Goal: Task Accomplishment & Management: Use online tool/utility

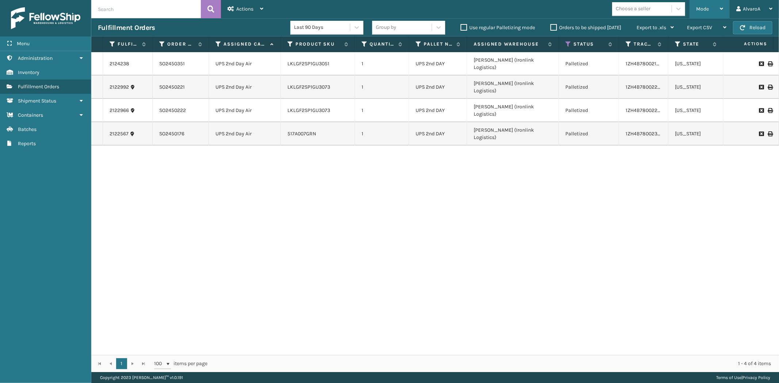
drag, startPoint x: 0, startPoint y: 0, endPoint x: 694, endPoint y: 10, distance: 694.5
click at [694, 10] on div "Mode Regular Mode Picking Mode Labeling Mode Exit Scan Mode" at bounding box center [709, 9] width 40 height 18
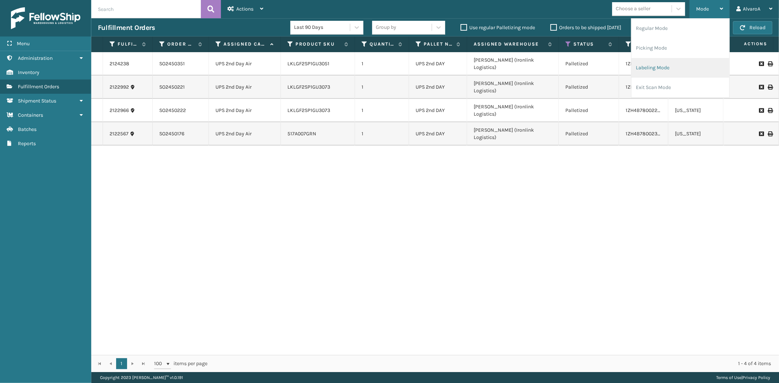
click at [685, 61] on li "Labeling Mode" at bounding box center [680, 68] width 98 height 20
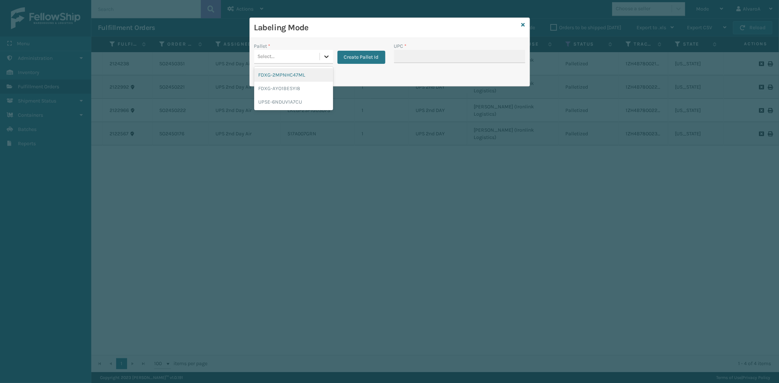
click at [331, 56] on div at bounding box center [326, 56] width 13 height 13
click at [353, 54] on button "Create Pallet Id" at bounding box center [361, 57] width 48 height 13
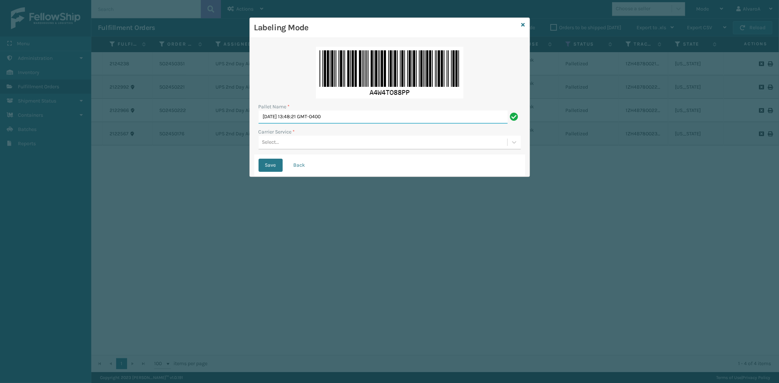
drag, startPoint x: 371, startPoint y: 120, endPoint x: 218, endPoint y: 147, distance: 154.9
click at [218, 147] on div "Labeling Mode Pallet Name * [DATE] 13:48:21 GMT-0400 Carrier Service * Select..…" at bounding box center [389, 191] width 779 height 383
type input "LPN 518189"
click at [279, 144] on div "Select..." at bounding box center [270, 143] width 17 height 8
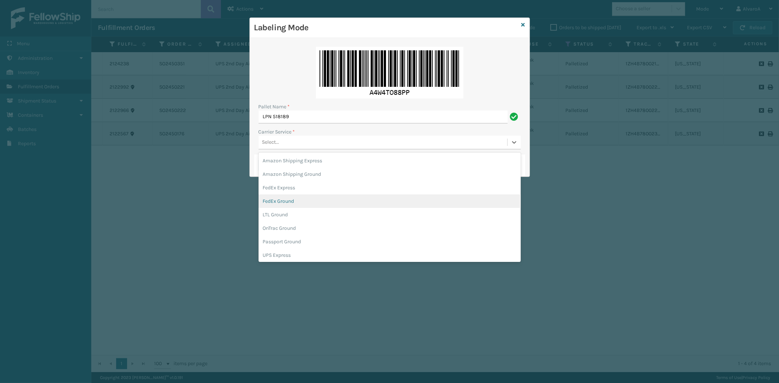
click at [285, 203] on div "FedEx Ground" at bounding box center [389, 202] width 262 height 14
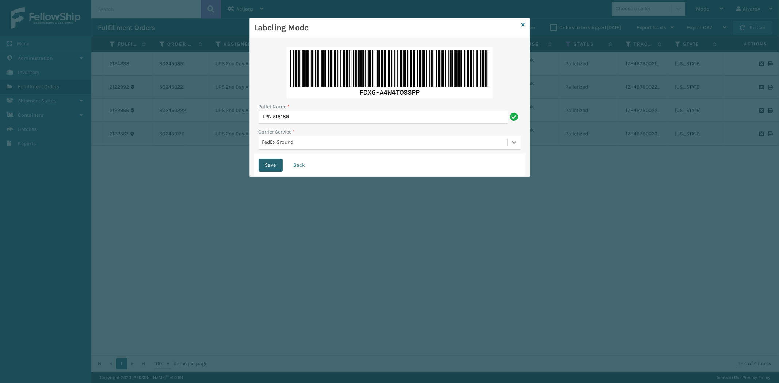
click at [269, 164] on button "Save" at bounding box center [270, 165] width 24 height 13
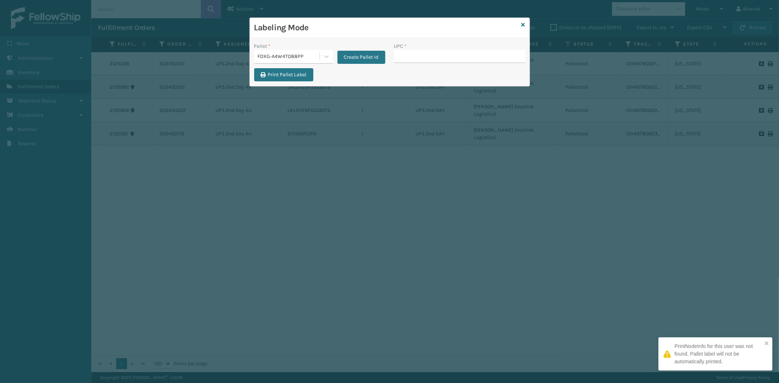
click at [419, 60] on input "UPC *" at bounding box center [459, 56] width 131 height 13
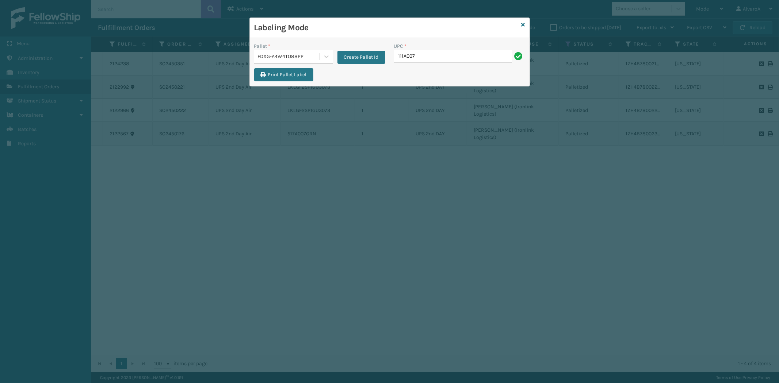
type input "111A007IVO"
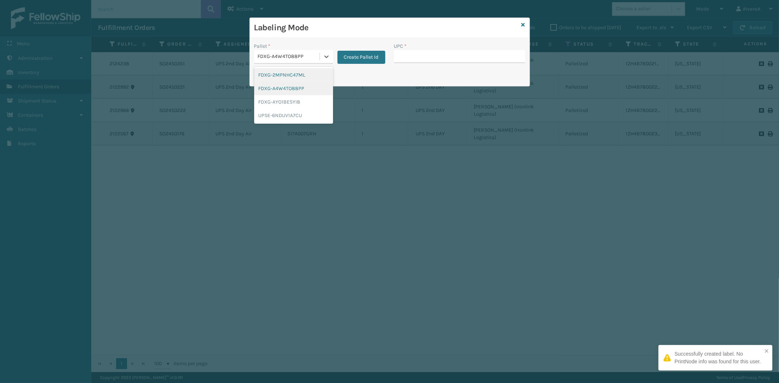
drag, startPoint x: 330, startPoint y: 62, endPoint x: 320, endPoint y: 82, distance: 22.2
click at [330, 62] on div at bounding box center [326, 56] width 13 height 13
click at [297, 93] on div "FDXG-A4W4TO88PP" at bounding box center [293, 89] width 79 height 14
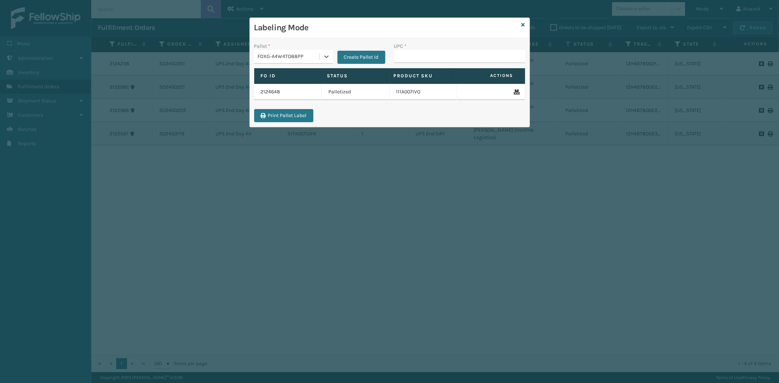
click at [405, 49] on label "UPC *" at bounding box center [400, 46] width 13 height 8
click at [405, 50] on input "UPC *" at bounding box center [459, 56] width 131 height 13
type input "114A063OAT"
type input "133A013BRN"
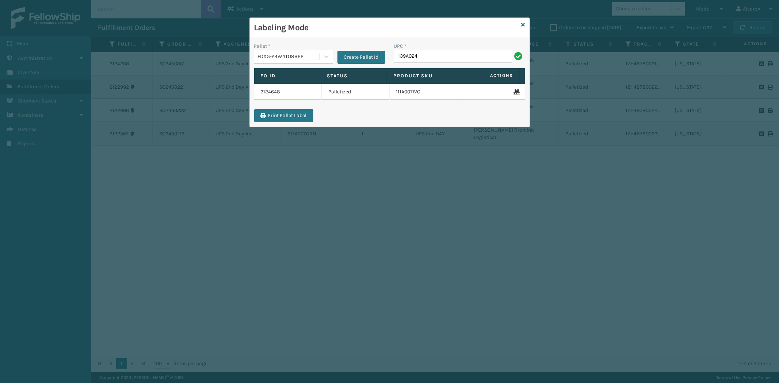
type input "139A024OAT"
type input "CCHRFKS3BGEVA"
type input "CCHRFKS3M26BKVA"
type input "CCWENKS3LBRRA"
click at [410, 62] on input "UPC *" at bounding box center [459, 56] width 131 height 13
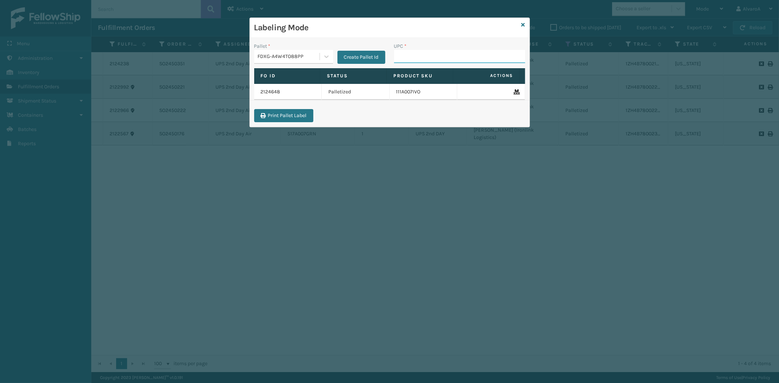
paste input "SC-CRYS3LU2001"
type input "SC-CRYS3LU2001"
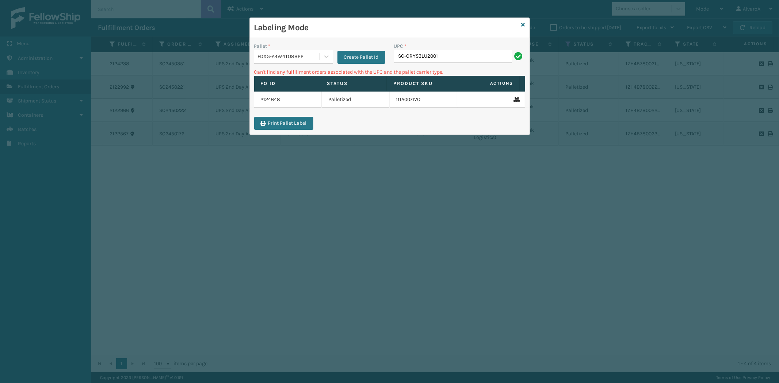
drag, startPoint x: 448, startPoint y: 49, endPoint x: 391, endPoint y: 61, distance: 58.1
click at [391, 61] on div "UPC * SC-CRYS3LU2001" at bounding box center [460, 55] width 140 height 26
drag, startPoint x: 460, startPoint y: 59, endPoint x: 372, endPoint y: 66, distance: 87.9
click at [376, 66] on div "Pallet * FDXG-A4W4TO88PP Create Pallet Id UPC * SC-CRYS3LU2001" at bounding box center [390, 55] width 280 height 26
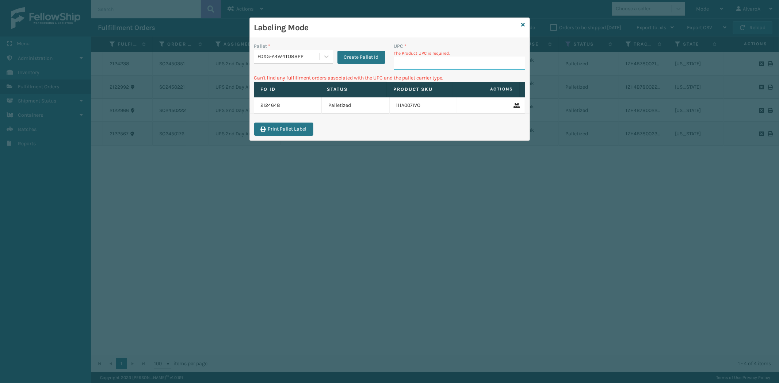
paste input "CCHRFKS1BGEVA"
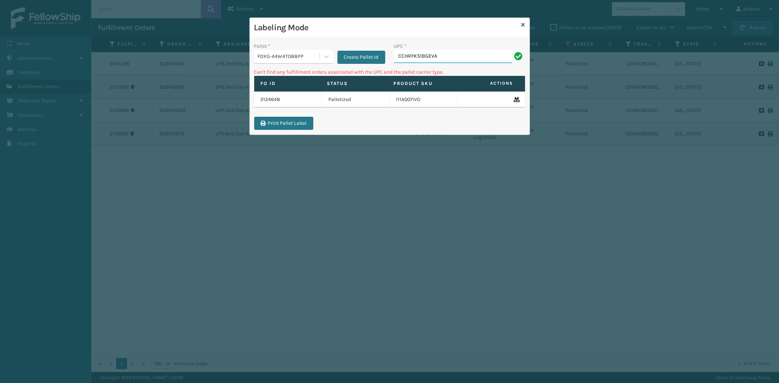
type input "CCHRFKS1BGEVA"
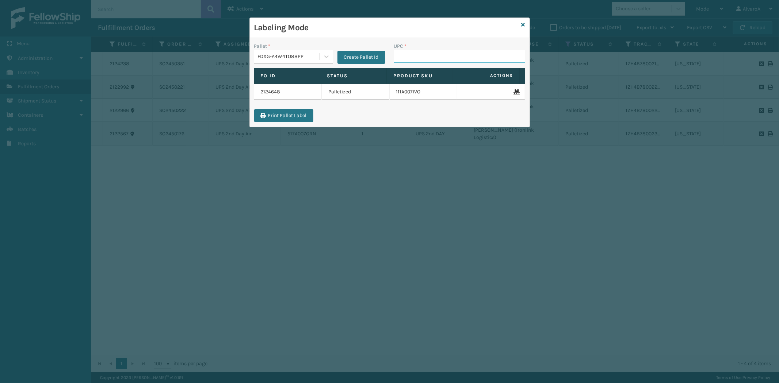
paste input "516A007RST"
type input "516A007RST"
paste input "LKLGF2SP1GU3051"
type input "LKLGF2SP1GU3051"
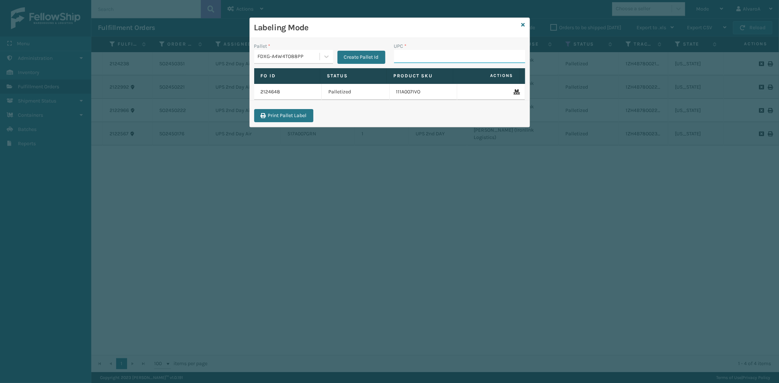
paste input "CCHRFKS2BGEVA"
type input "CCHRFKS2BGEVA"
click at [327, 59] on icon at bounding box center [326, 56] width 7 height 7
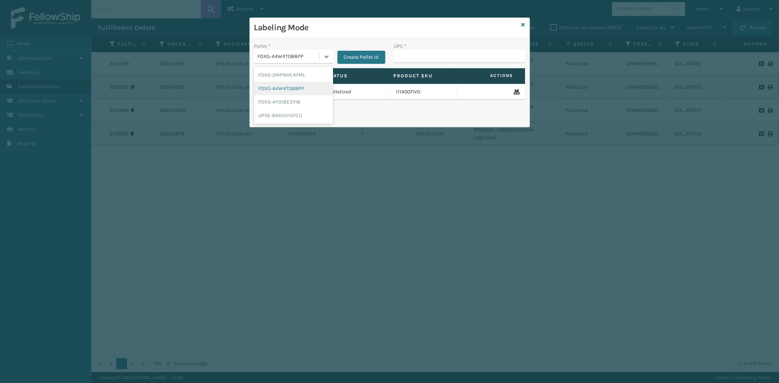
click at [296, 88] on div "FDXG-A4W4TO88PP" at bounding box center [293, 89] width 79 height 14
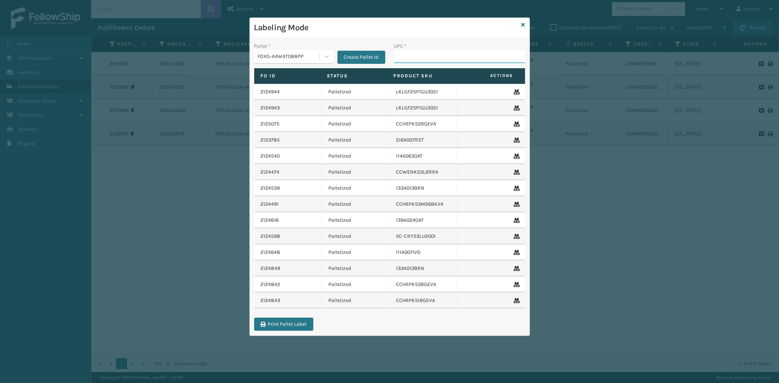
click at [412, 55] on input "UPC *" at bounding box center [459, 56] width 131 height 13
paste input "SC-CRYS3LU2051"
type input "SC-CRYS3LU2051"
paste input "SC-CRYS3LU2012"
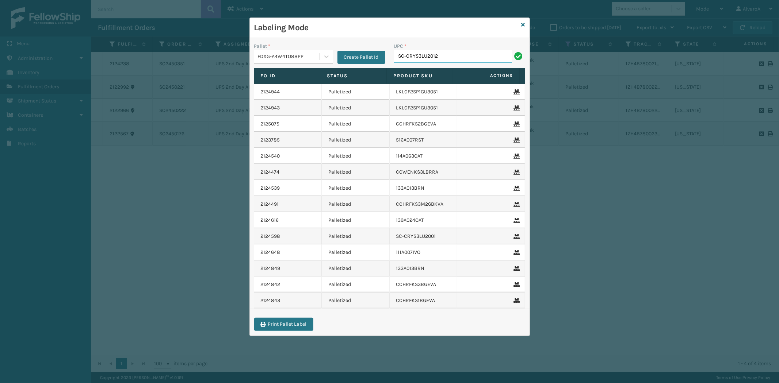
type input "SC-CRYS3LU2012"
paste input "SC-CRYS3LU2043"
type input "SC-CRYS3LU2043"
paste input "CCHRFKS2BGEVA"
type input "CCHRFKS2BGEVA"
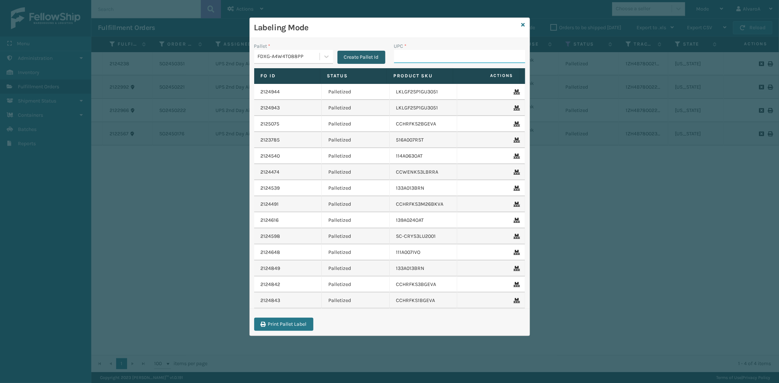
paste input "RCPSDM2616"
type input "RCPSDM2616"
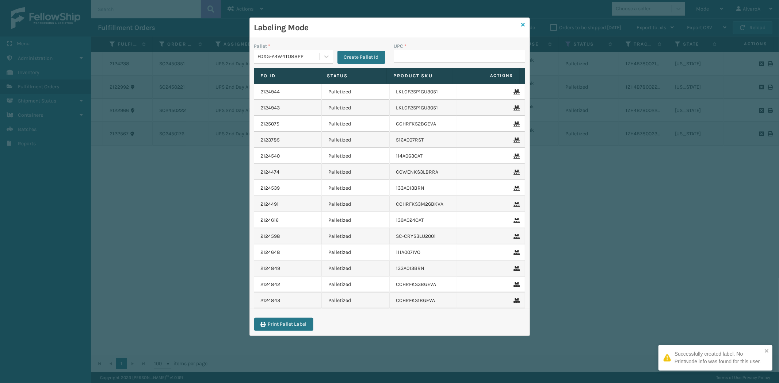
click at [524, 24] on icon at bounding box center [523, 24] width 4 height 5
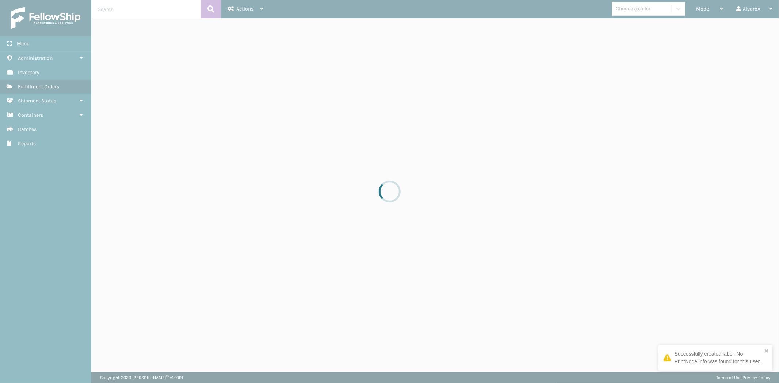
click at [699, 8] on div at bounding box center [389, 191] width 779 height 383
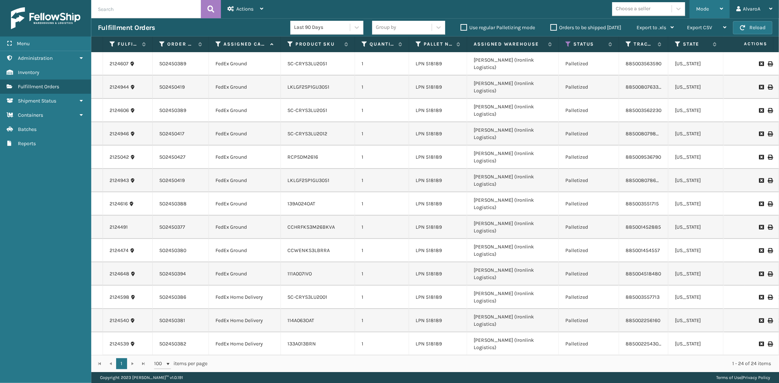
click at [699, 9] on span "Mode" at bounding box center [702, 9] width 13 height 6
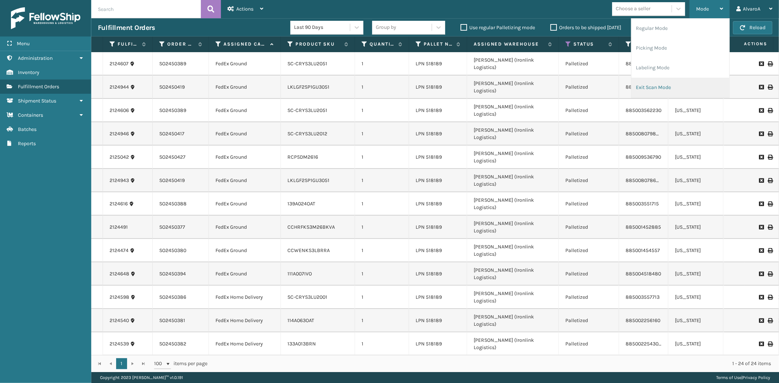
click at [656, 86] on li "Exit Scan Mode" at bounding box center [680, 88] width 98 height 20
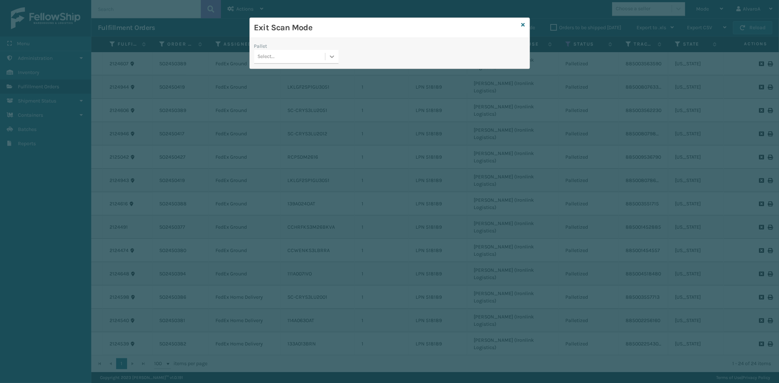
click at [337, 63] on div at bounding box center [331, 56] width 13 height 13
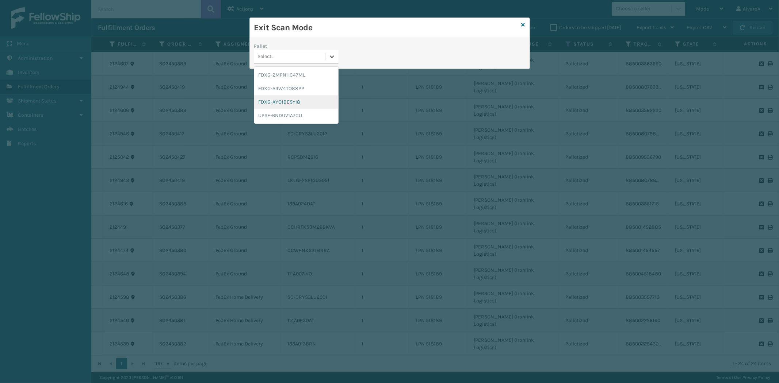
click at [300, 103] on div "FDXG-AYO1BESYI8" at bounding box center [296, 102] width 84 height 14
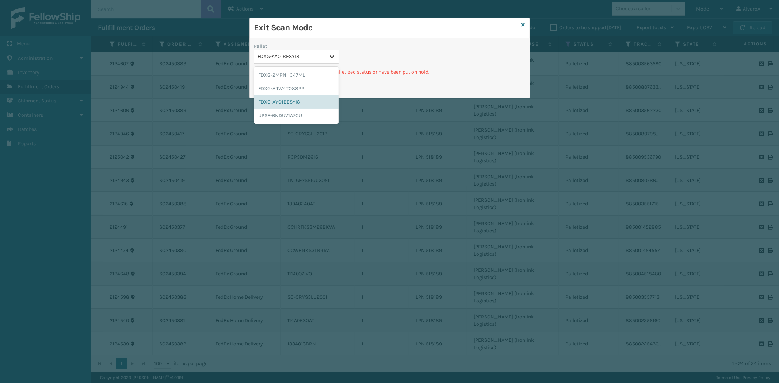
click at [327, 55] on div at bounding box center [331, 56] width 13 height 13
drag, startPoint x: 295, startPoint y: 88, endPoint x: 300, endPoint y: 84, distance: 6.1
click at [296, 88] on div "FDXG-A4W4TO88PP" at bounding box center [296, 89] width 84 height 14
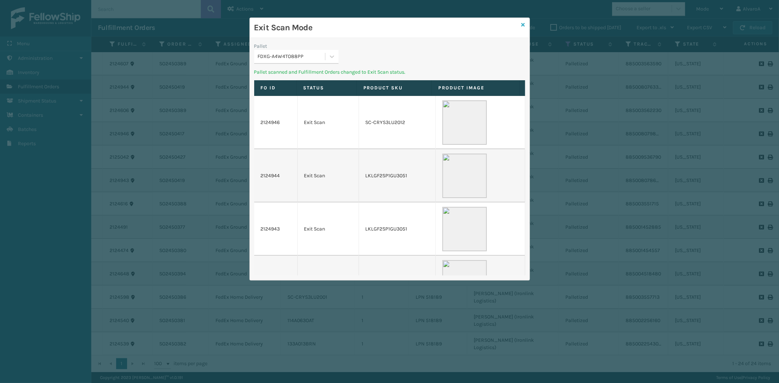
click at [522, 24] on icon at bounding box center [523, 24] width 4 height 5
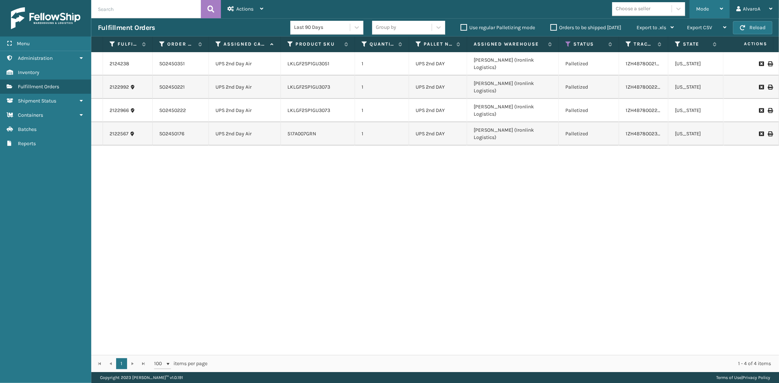
click at [709, 12] on span "Mode" at bounding box center [702, 9] width 13 height 6
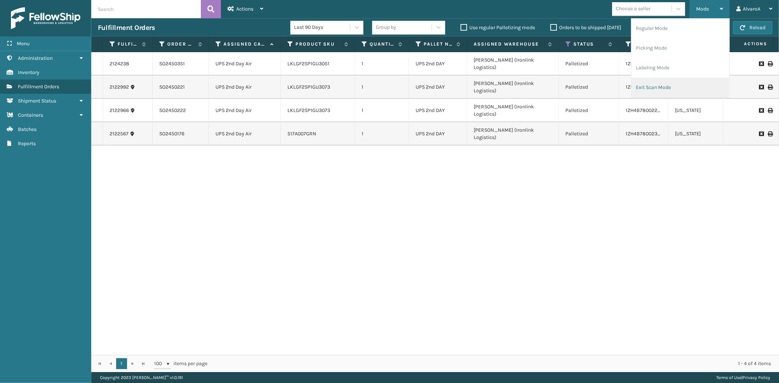
click at [661, 82] on li "Exit Scan Mode" at bounding box center [680, 88] width 98 height 20
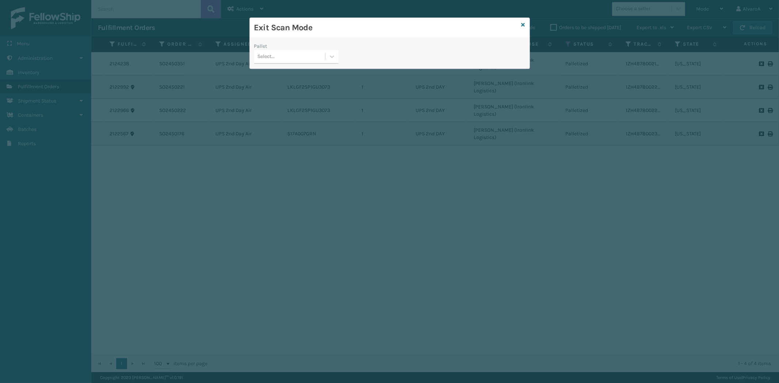
click at [525, 26] on div "Exit Scan Mode" at bounding box center [390, 28] width 280 height 20
click at [523, 26] on icon at bounding box center [523, 24] width 4 height 5
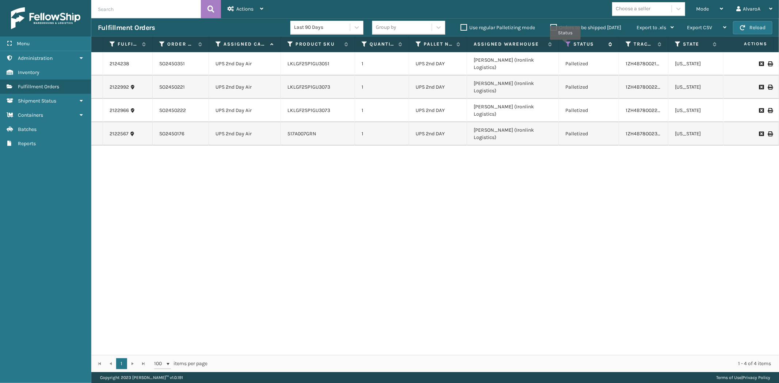
click at [565, 45] on icon at bounding box center [568, 44] width 6 height 7
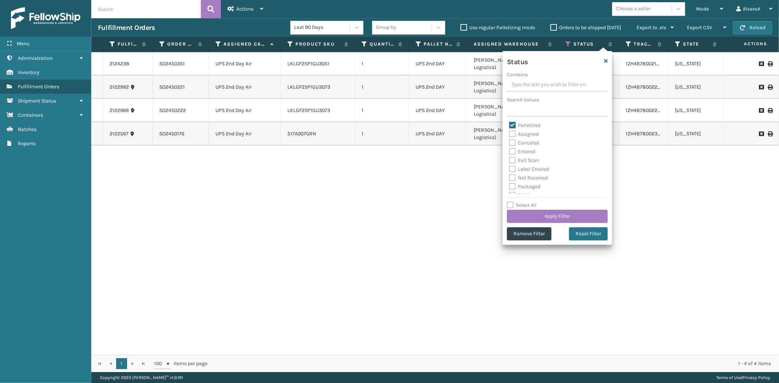
click at [511, 124] on label "Palletized" at bounding box center [524, 125] width 31 height 6
click at [509, 124] on input "Palletized" at bounding box center [509, 123] width 0 height 5
checkbox input "false"
click at [510, 154] on label "Picking" at bounding box center [522, 155] width 26 height 6
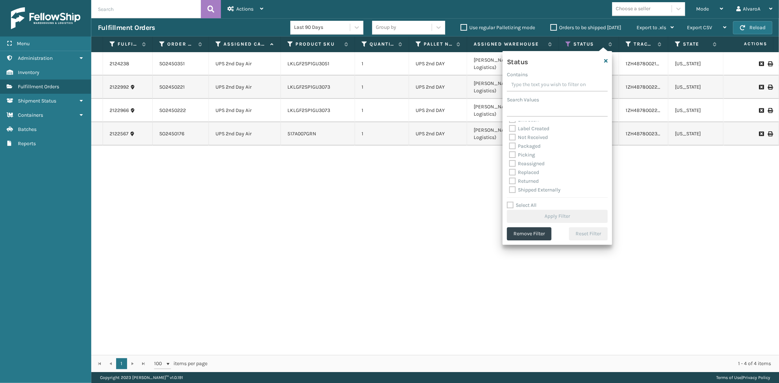
click at [509, 154] on input "Picking" at bounding box center [509, 153] width 0 height 5
checkbox input "true"
click at [518, 214] on button "Apply Filter" at bounding box center [557, 216] width 101 height 13
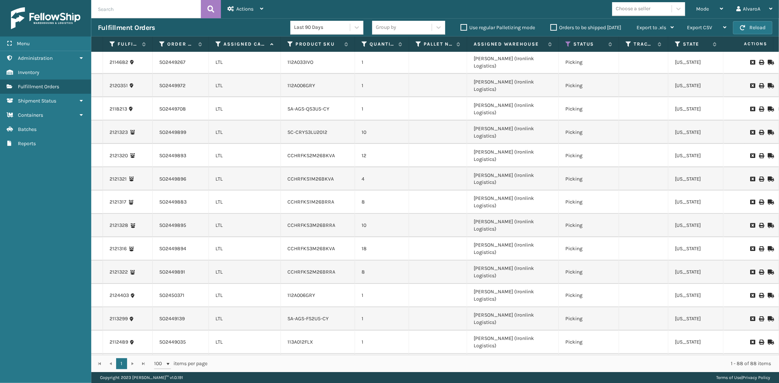
scroll to position [1130, 0]
click at [714, 6] on div "Mode" at bounding box center [709, 9] width 27 height 18
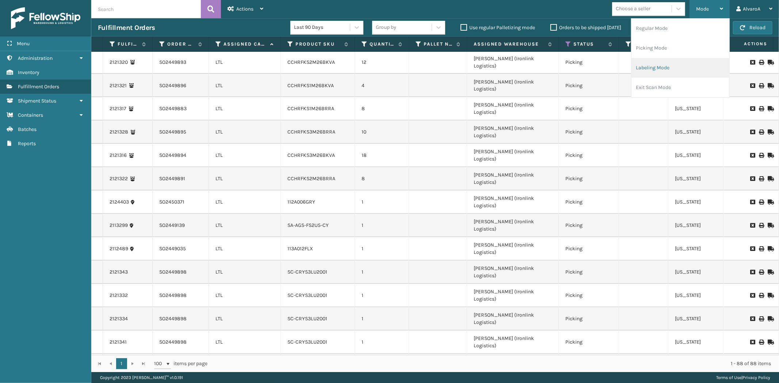
click at [672, 63] on li "Labeling Mode" at bounding box center [680, 68] width 98 height 20
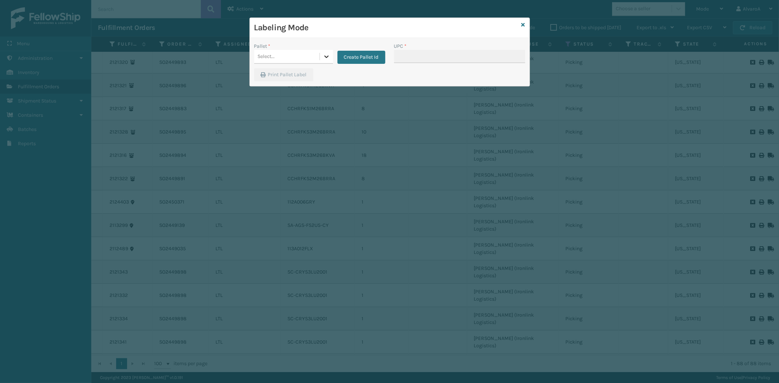
click at [321, 55] on div at bounding box center [326, 56] width 13 height 13
click at [361, 53] on button "Create Pallet Id" at bounding box center [361, 57] width 48 height 13
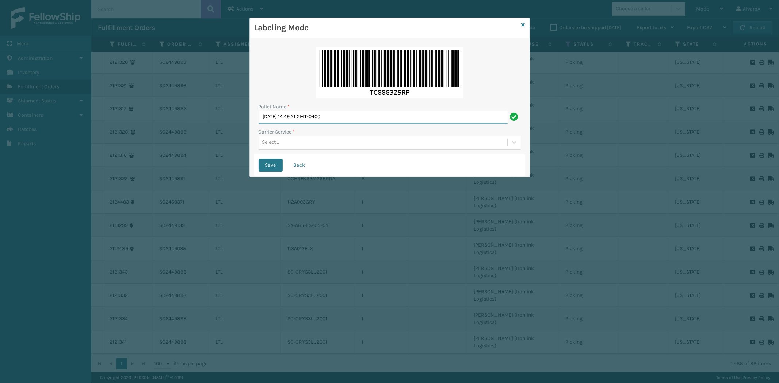
drag, startPoint x: 355, startPoint y: 117, endPoint x: 191, endPoint y: 158, distance: 168.9
click at [191, 158] on div "Labeling Mode Pallet Name * [DATE] 14:49:21 GMT-0400 Carrier Service * Select..…" at bounding box center [389, 191] width 779 height 383
type input "L"
type input "U"
type input "UPS [DATE]"
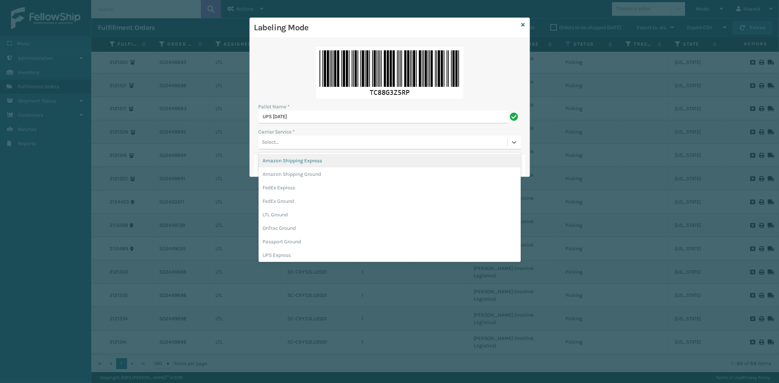
click at [263, 141] on div "Select..." at bounding box center [270, 143] width 17 height 8
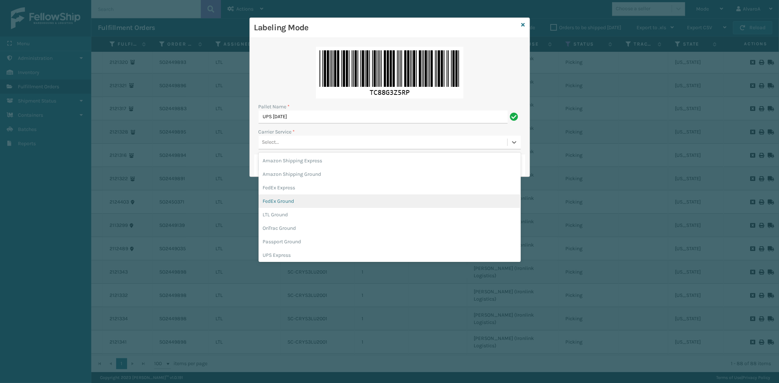
scroll to position [42, 0]
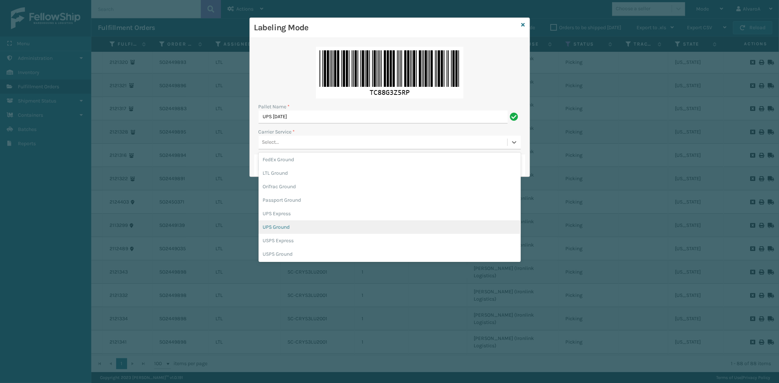
click at [285, 229] on div "UPS Ground" at bounding box center [389, 228] width 262 height 14
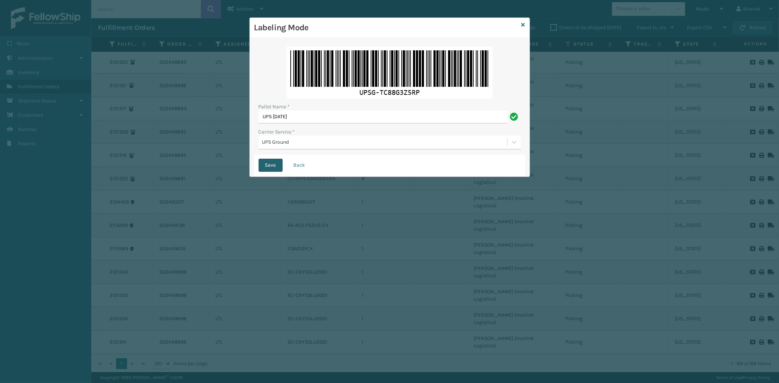
click at [276, 170] on button "Save" at bounding box center [270, 165] width 24 height 13
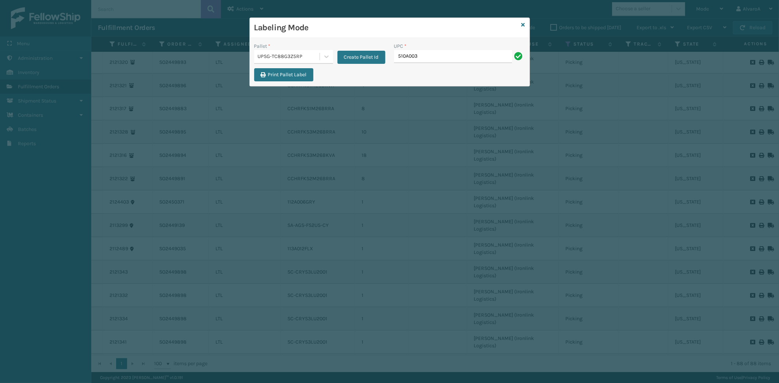
type input "510A003CML"
type input "516A007GRN"
type input "517A007RST"
type input "CCHRFKS3BGEVA"
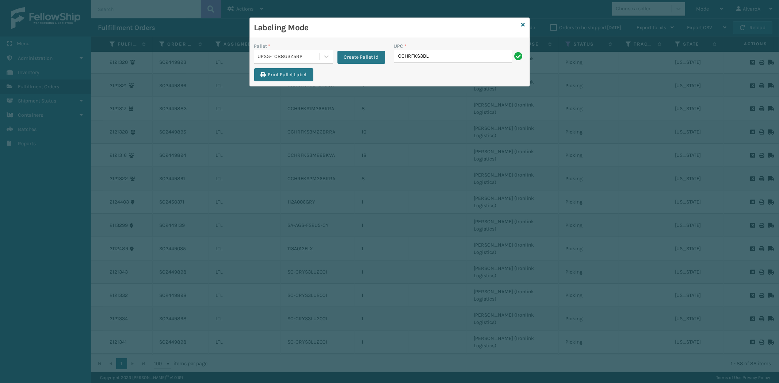
type input "CCHRFKS3BLUVA"
type input "CCHRFKS3M26DGRA"
click at [411, 60] on input "UPC *" at bounding box center [459, 56] width 131 height 13
click at [431, 59] on input "UPC *" at bounding box center [459, 56] width 131 height 13
click at [328, 55] on icon at bounding box center [326, 56] width 7 height 7
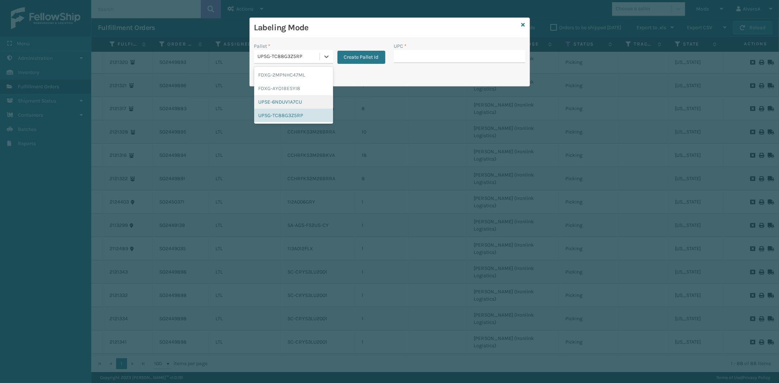
click at [296, 101] on div "UPSE-6NDUV1A7CU" at bounding box center [293, 102] width 79 height 14
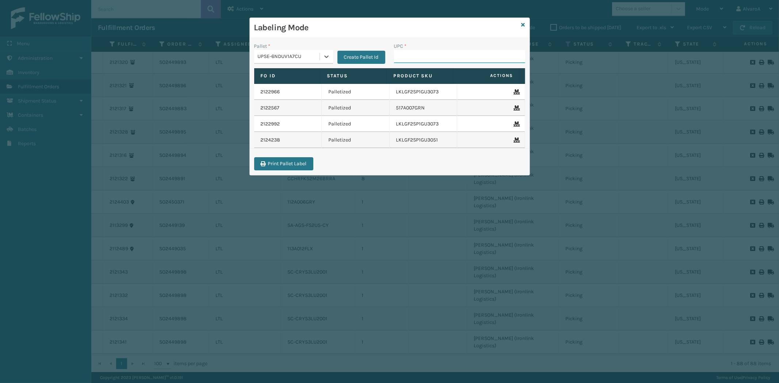
click at [422, 57] on input "UPC *" at bounding box center [459, 56] width 131 height 13
paste input "111A049CRM"
type input "111A049CRM"
drag, startPoint x: 317, startPoint y: 57, endPoint x: 317, endPoint y: 62, distance: 5.5
click at [318, 58] on div "UPSE-6NDUV1A7CU" at bounding box center [289, 57] width 62 height 8
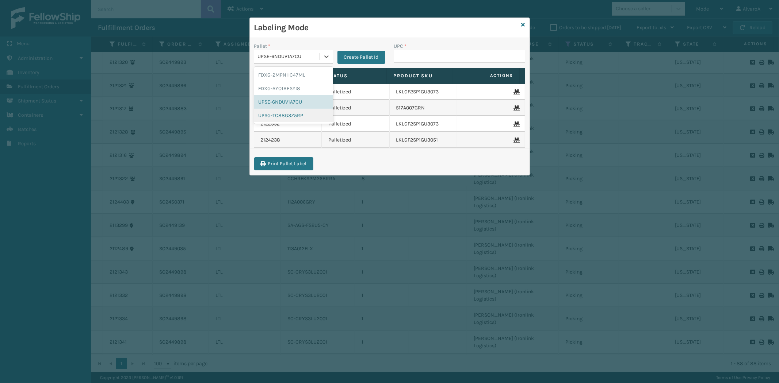
click at [280, 119] on div "UPSG-TC88G3Z5RP" at bounding box center [293, 116] width 79 height 14
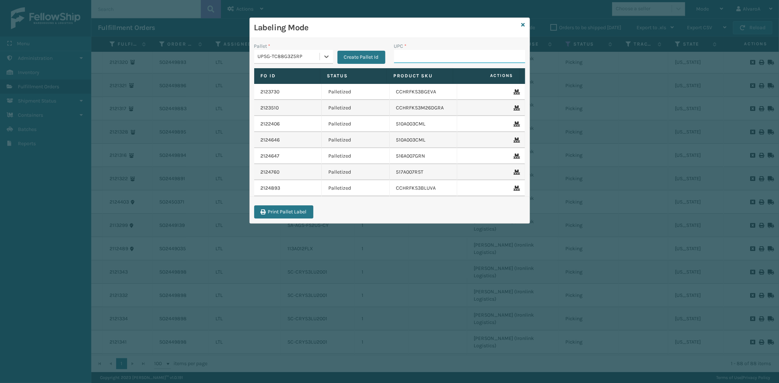
click at [439, 57] on input "UPC *" at bounding box center [459, 56] width 131 height 13
paste input "111A049CRM"
type input "111A049CRM"
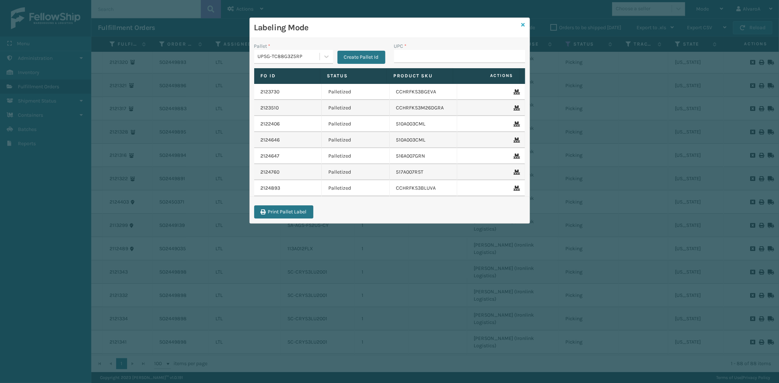
click at [524, 26] on icon at bounding box center [523, 24] width 4 height 5
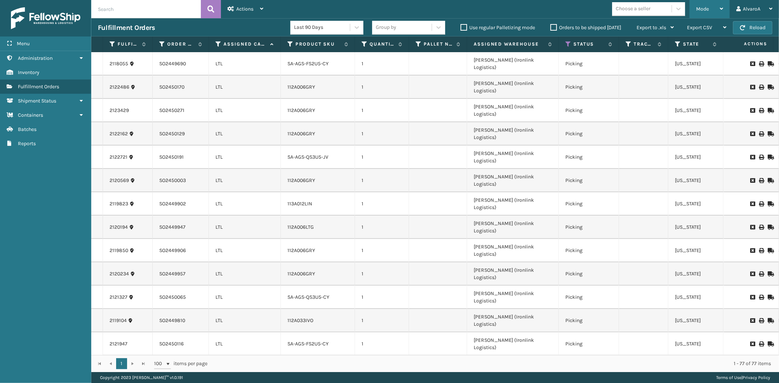
click at [702, 9] on span "Mode" at bounding box center [702, 9] width 13 height 6
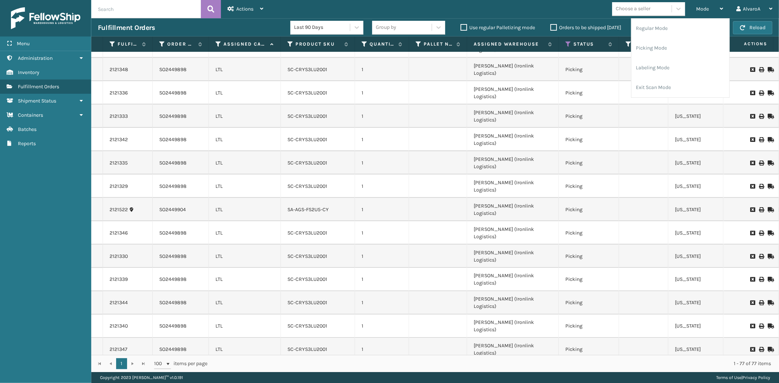
scroll to position [954, 0]
click at [647, 61] on li "Labeling Mode" at bounding box center [680, 68] width 98 height 20
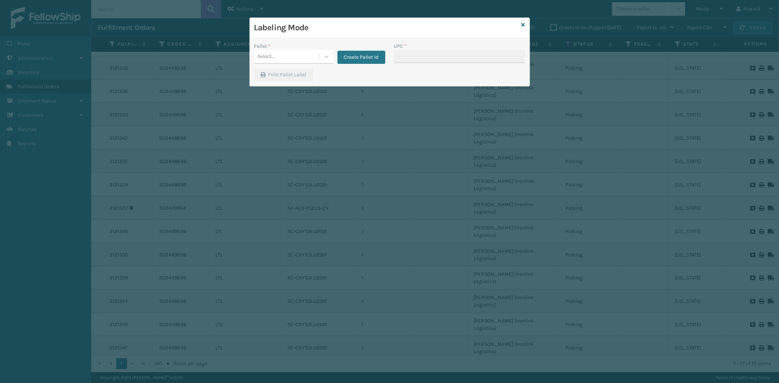
click at [334, 55] on div "Create Pallet Id" at bounding box center [359, 53] width 52 height 22
click at [331, 55] on div at bounding box center [326, 56] width 13 height 13
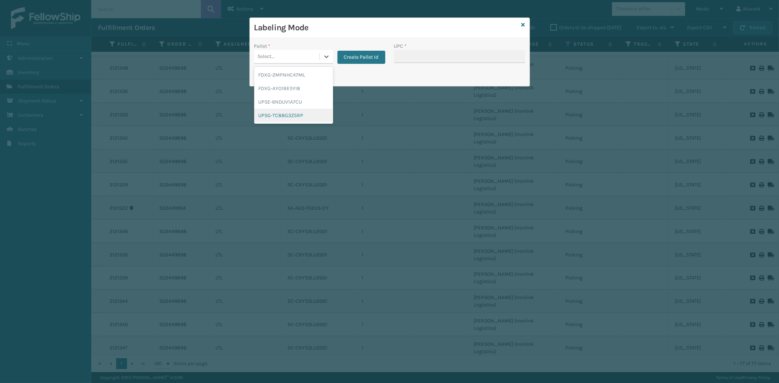
click at [290, 111] on div "UPSG-TC88G3Z5RP" at bounding box center [293, 116] width 79 height 14
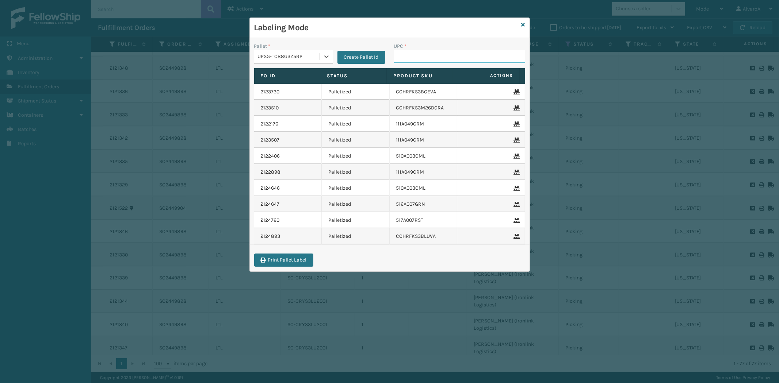
click at [422, 55] on input "UPC *" at bounding box center [459, 56] width 131 height 13
paste input "CCHRFKS1M26DGRA"
type input "CCHRFKS1M26DGRA"
paste input "133A013NVY"
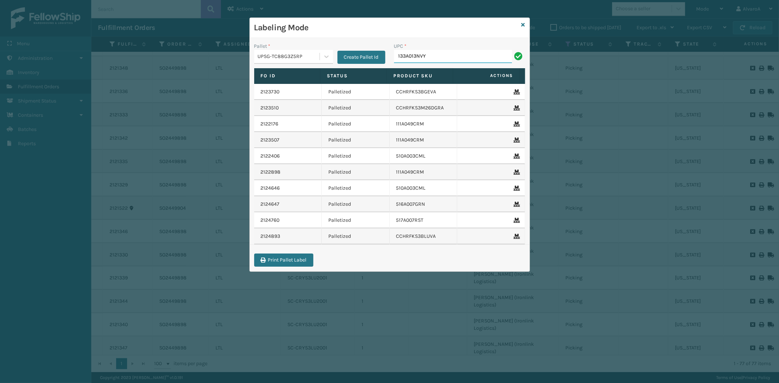
type input "133A013NVY"
paste input "111A049CRM"
type input "111A049CRM"
paste input "CCHRFKS3M26BKVA"
type input "CCHRFKS3M26BKVA"
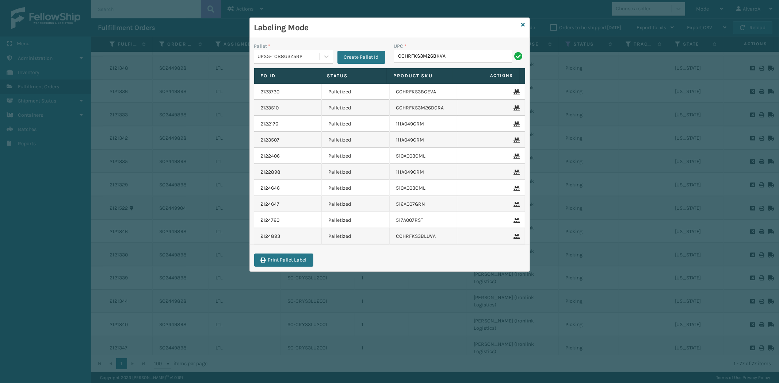
type input "CCHRFKS3M26BKVA"
click at [401, 55] on input "UPC *" at bounding box center [459, 56] width 131 height 13
paste input "CCHRFKS3BGEVA"
type input "CCHRFKS3BGEVA"
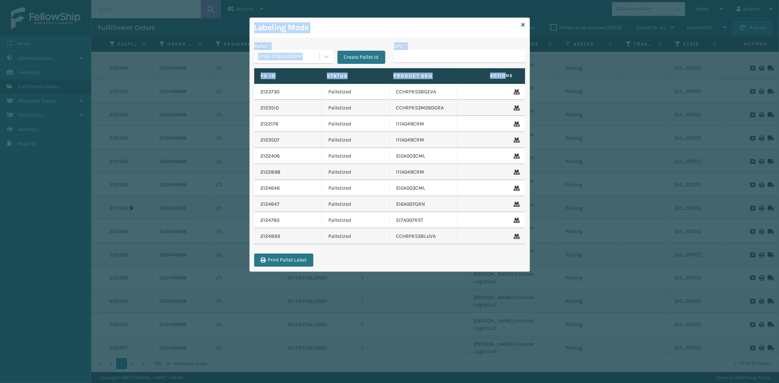
drag, startPoint x: 524, startPoint y: 24, endPoint x: 507, endPoint y: 70, distance: 48.8
click at [507, 70] on div "Labeling Mode Pallet * UPSG-TC88G3Z5RP Create Pallet Id UPC * Fo Id Status Prod…" at bounding box center [389, 145] width 280 height 254
click at [439, 57] on input "UPC *" at bounding box center [459, 56] width 131 height 13
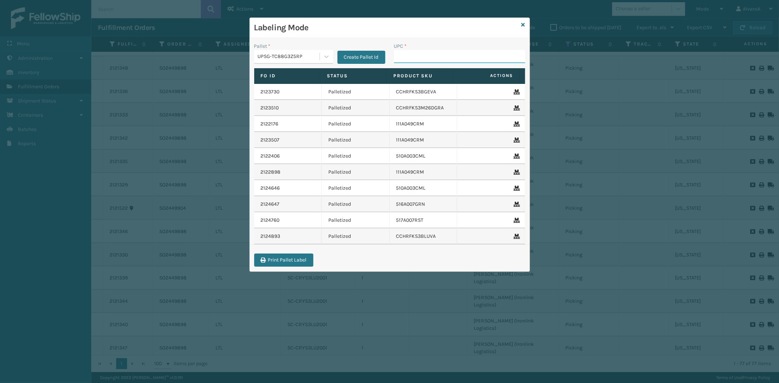
click at [439, 55] on input "UPC *" at bounding box center [459, 56] width 131 height 13
paste input "2 0 P00079157-00792012 48A74 484339"
type input "2 0 P00079157-00792012 48A74 484339"
click at [479, 60] on input "2 0 P00079157-00792012 48A74 484339" at bounding box center [453, 56] width 118 height 13
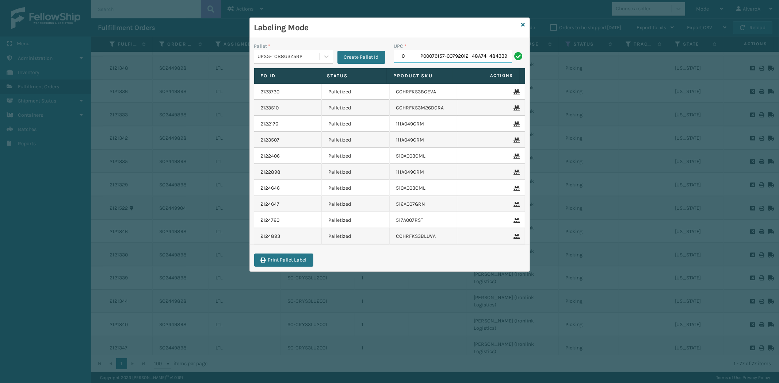
click at [479, 59] on input "2 0 P00079157-00792012 48A74 484339" at bounding box center [453, 56] width 118 height 13
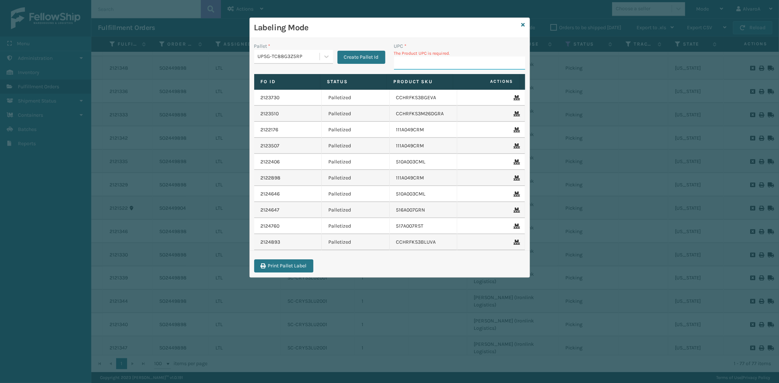
paste input "LKLGF2SP3OLV-C"
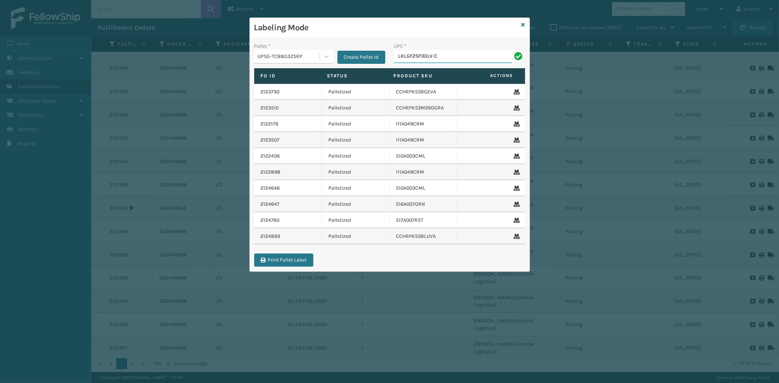
type input "LKLGF2SP3OLV-C"
click at [453, 64] on div "UPC * LKLGF2SP3OLV-C" at bounding box center [460, 55] width 140 height 26
click at [454, 61] on input "LKLGF2SP3OLV-C" at bounding box center [453, 56] width 118 height 13
type input "LKLGF2SP3OLV-C"
type input "CCHRFKS3M26DGRA"
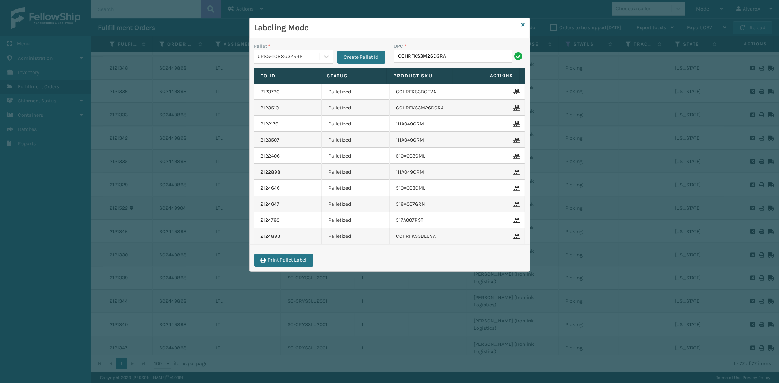
type input "CCHRFKS3M26DGRA"
click at [522, 26] on icon at bounding box center [523, 24] width 4 height 5
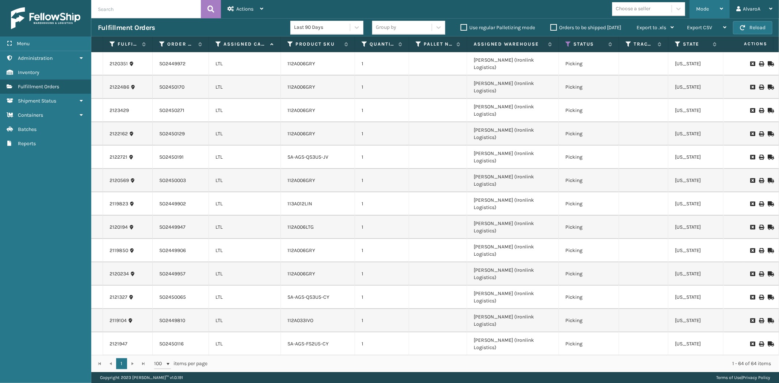
click at [722, 12] on div "Mode" at bounding box center [709, 9] width 27 height 18
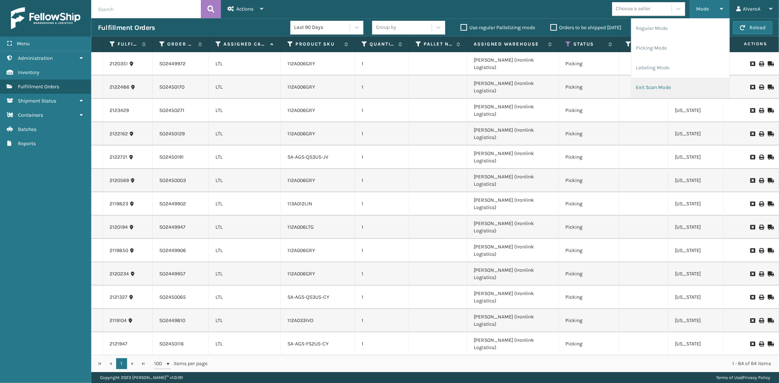
click at [659, 84] on li "Exit Scan Mode" at bounding box center [680, 88] width 98 height 20
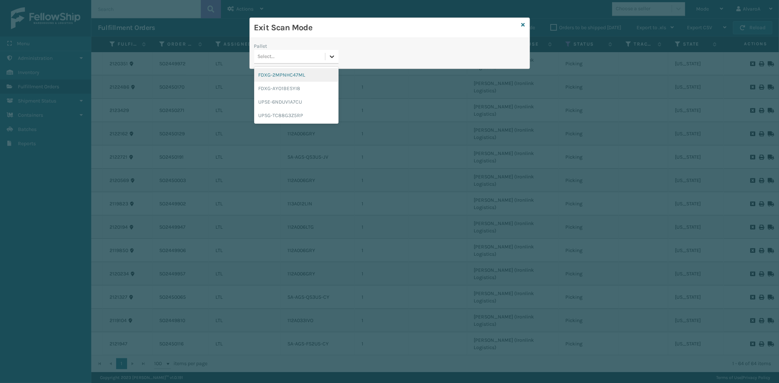
click at [333, 57] on icon at bounding box center [332, 56] width 4 height 3
click at [280, 114] on div "UPSG-TC88G3Z5RP" at bounding box center [296, 116] width 84 height 14
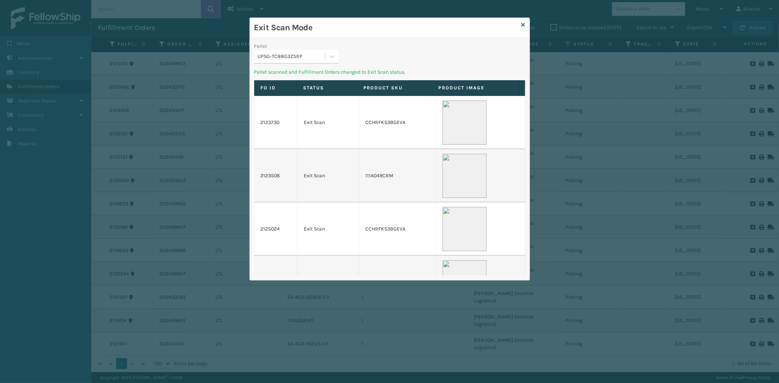
click at [319, 47] on div "Exit Scan Mode Pallet UPSG-TC88G3Z5RP Pallet scanned and Fulfillment Orders cha…" at bounding box center [389, 149] width 280 height 263
click at [322, 52] on div "UPSG-TC88G3Z5RP" at bounding box center [289, 57] width 71 height 12
click at [295, 100] on div "UPSE-6NDUV1A7CU" at bounding box center [296, 102] width 84 height 14
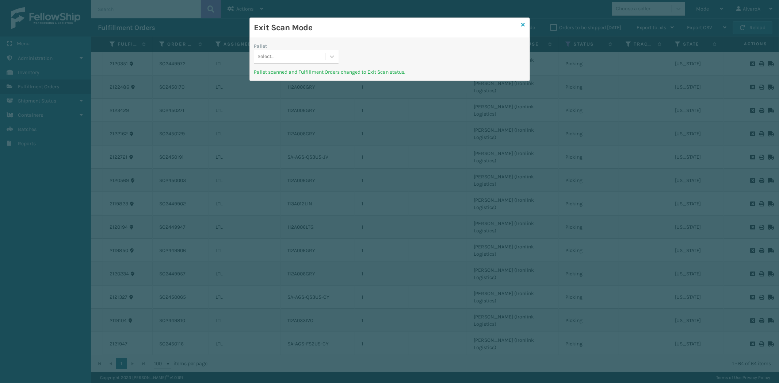
click at [523, 23] on icon at bounding box center [523, 24] width 4 height 5
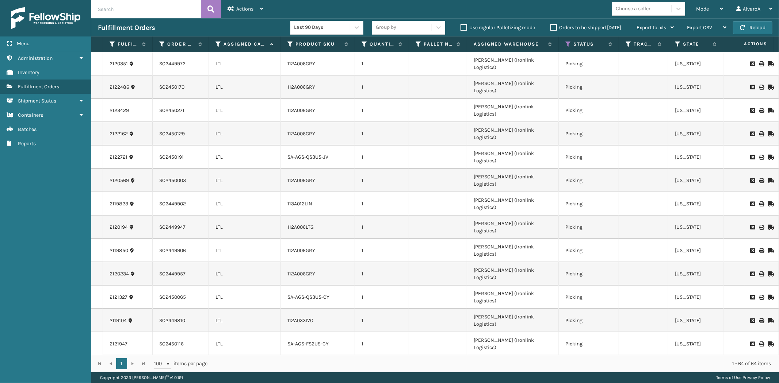
click at [550, 25] on label "Orders to be shipped [DATE]" at bounding box center [585, 27] width 71 height 6
click at [550, 25] on input "Orders to be shipped [DATE]" at bounding box center [550, 25] width 0 height 5
click at [550, 26] on label "Orders to be shipped [DATE]" at bounding box center [585, 27] width 71 height 6
click at [550, 26] on input "Orders to be shipped [DATE]" at bounding box center [550, 25] width 0 height 5
click at [122, 11] on input "text" at bounding box center [146, 9] width 110 height 18
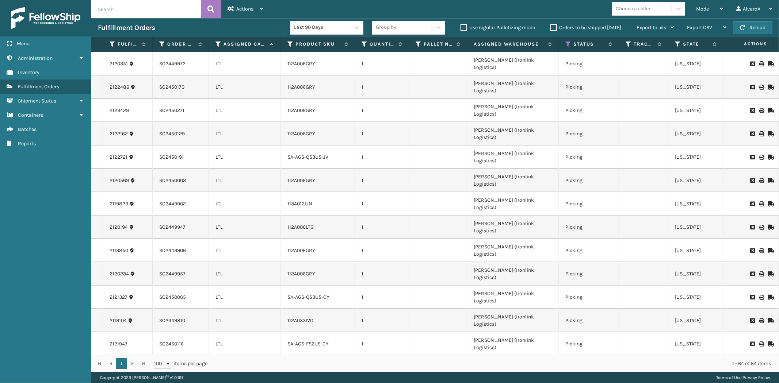
paste input "1856812"
type input "1856812"
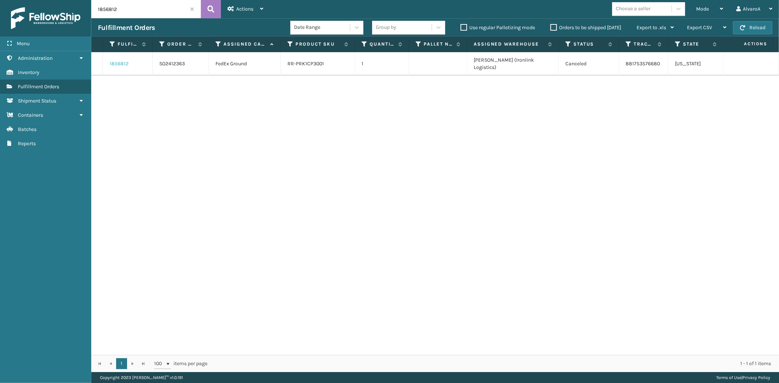
click at [112, 61] on link "1856812" at bounding box center [119, 63] width 19 height 7
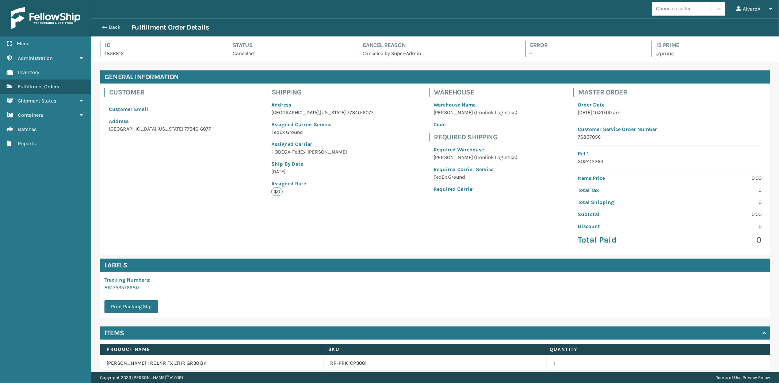
scroll to position [30, 0]
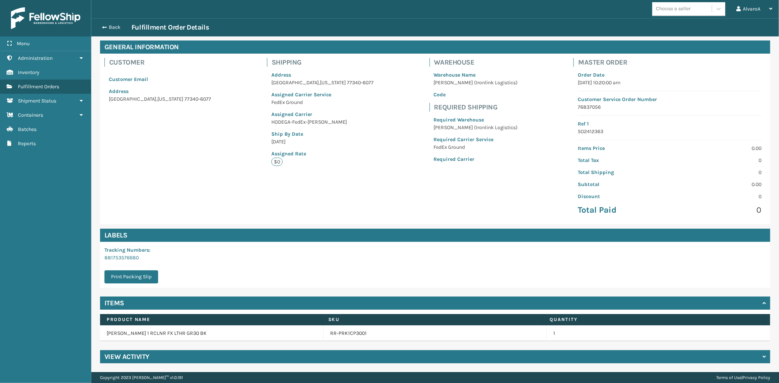
click at [124, 356] on h4 "View Activity" at bounding box center [126, 357] width 45 height 9
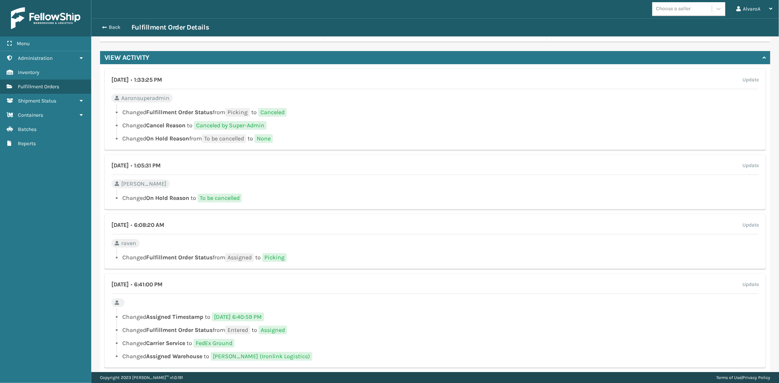
scroll to position [341, 0]
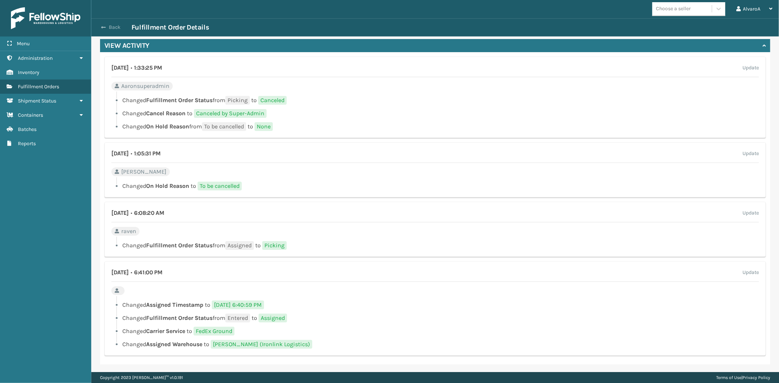
click at [111, 27] on button "Back" at bounding box center [115, 27] width 34 height 7
